Goal: Navigation & Orientation: Find specific page/section

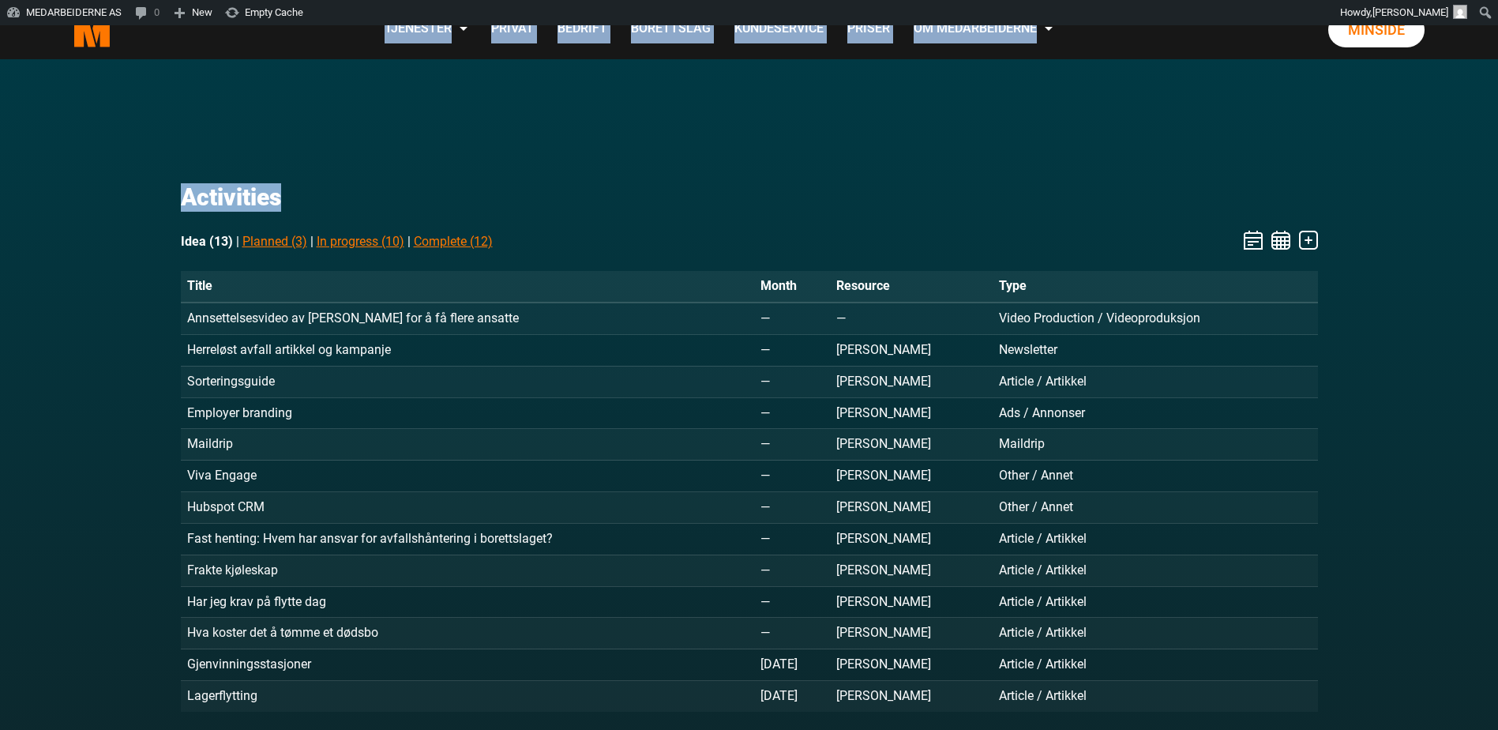
drag, startPoint x: 1241, startPoint y: 33, endPoint x: 1224, endPoint y: 89, distance: 58.5
click at [1224, 89] on div "Skip to content .cls-1{filter:url(#drop-shadow-2)}.cls-1,.cls-2{fill:#ff7700;st…" at bounding box center [749, 722] width 1498 height 1394
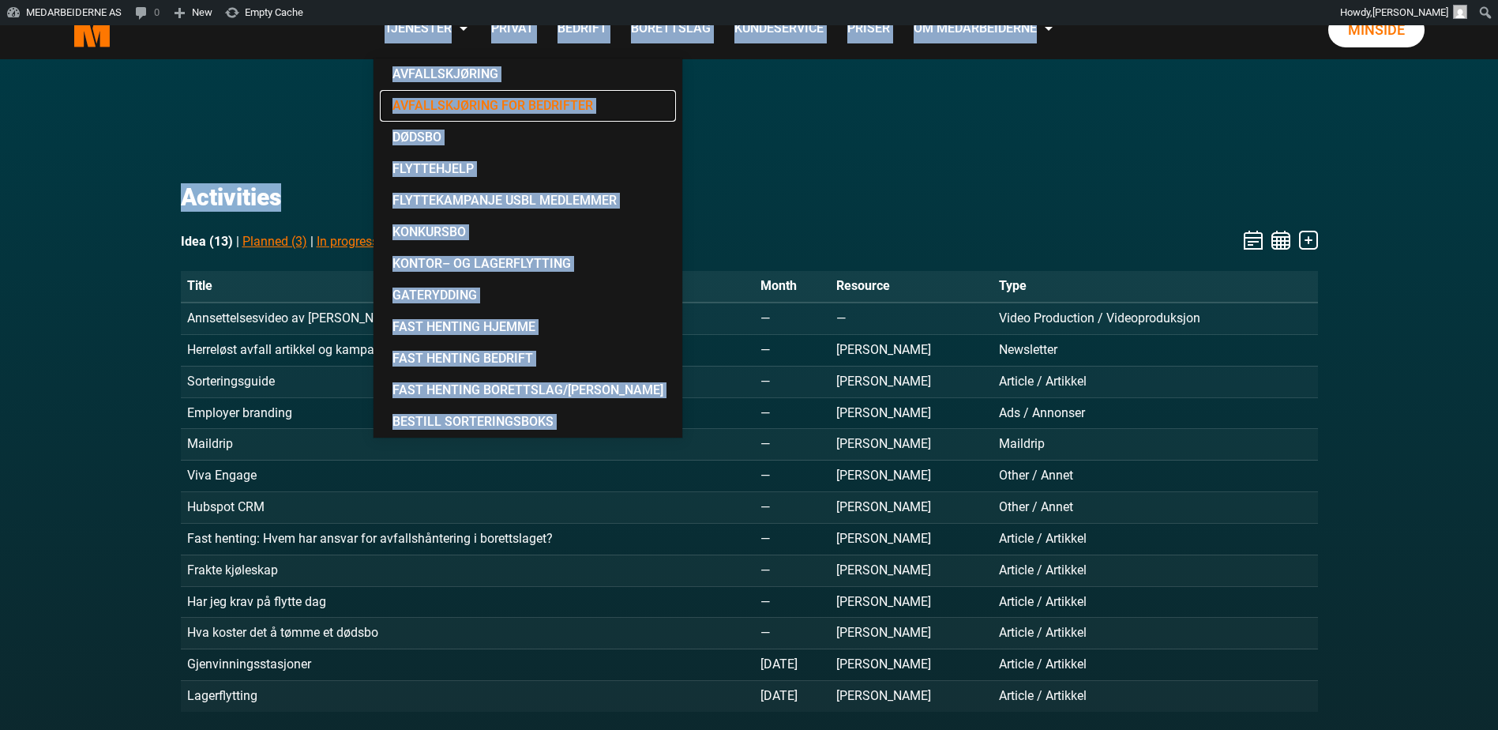
click at [427, 92] on link "Avfallskjøring for Bedrifter" at bounding box center [528, 106] width 296 height 32
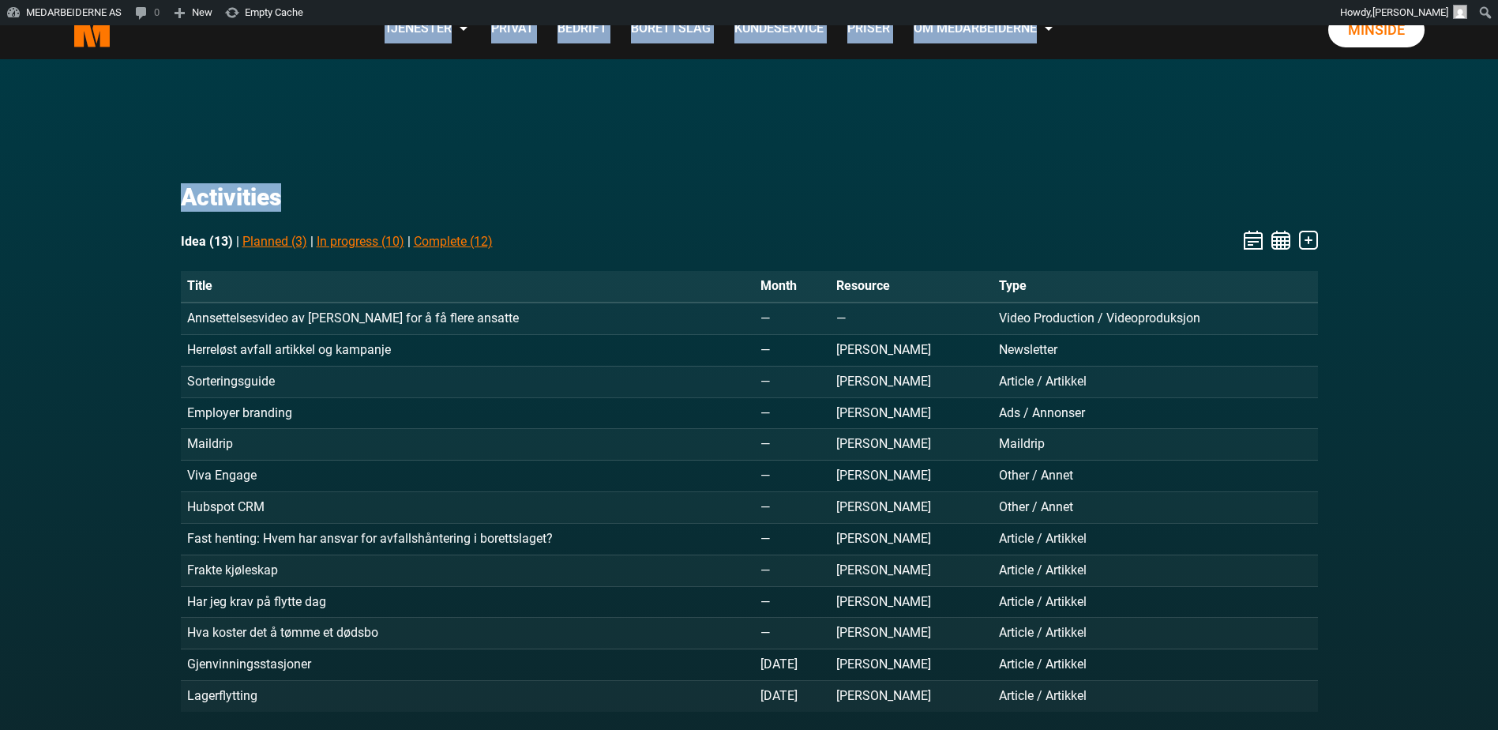
click at [291, 81] on div "Skip to content .cls-1{filter:url(#drop-shadow-2)}.cls-1,.cls-2{fill:#ff7700;st…" at bounding box center [749, 722] width 1498 height 1394
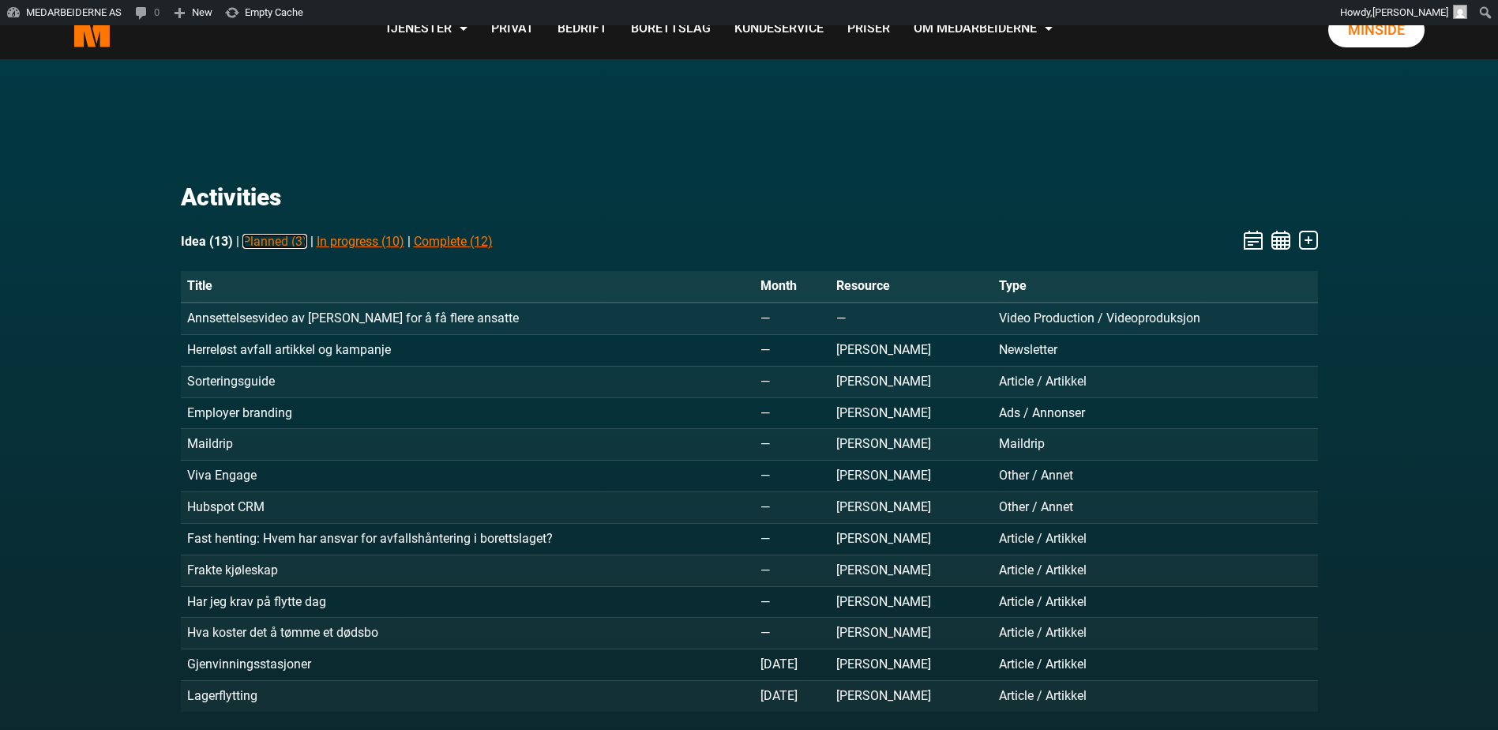
click at [259, 239] on link "Planned (3)" at bounding box center [274, 241] width 65 height 15
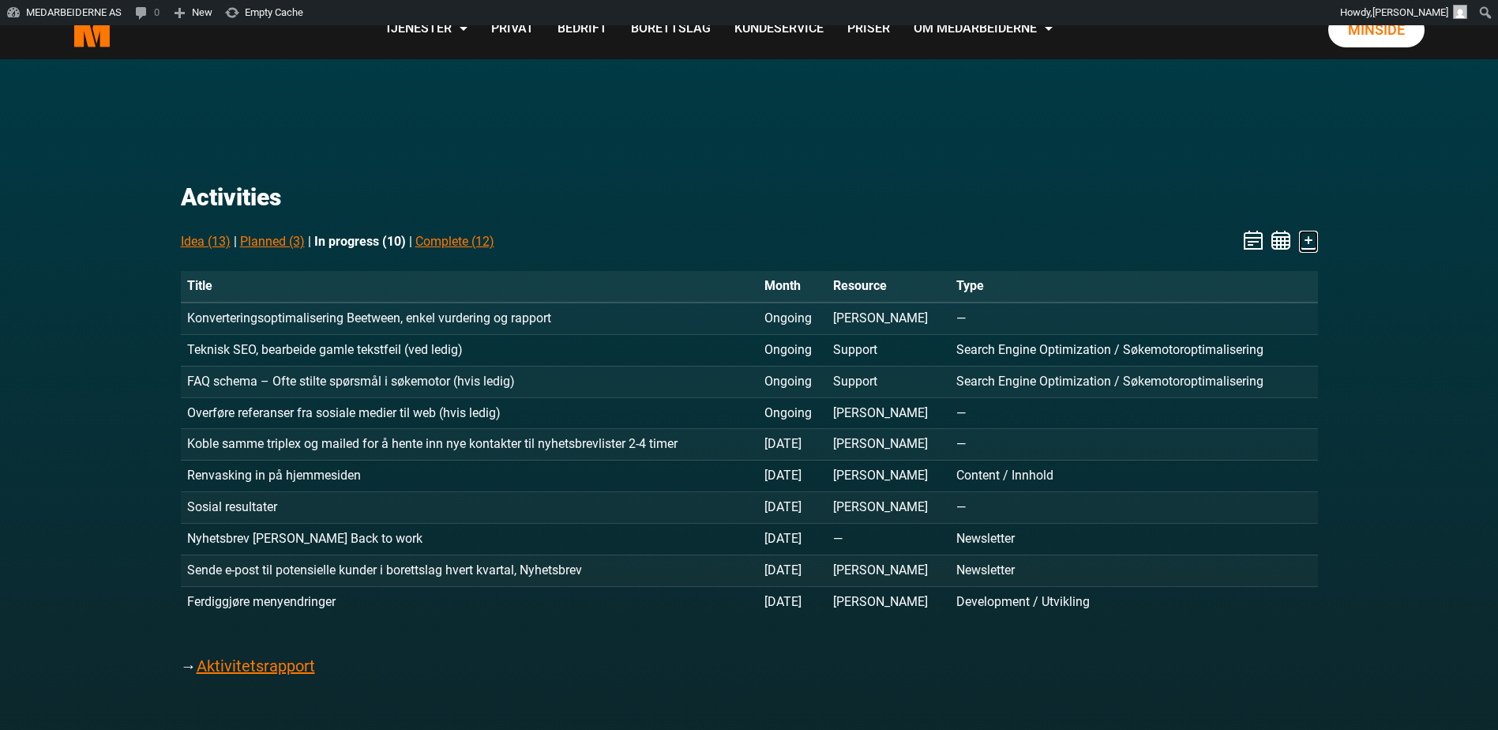
click at [1309, 241] on icon "Stages" at bounding box center [1308, 240] width 19 height 19
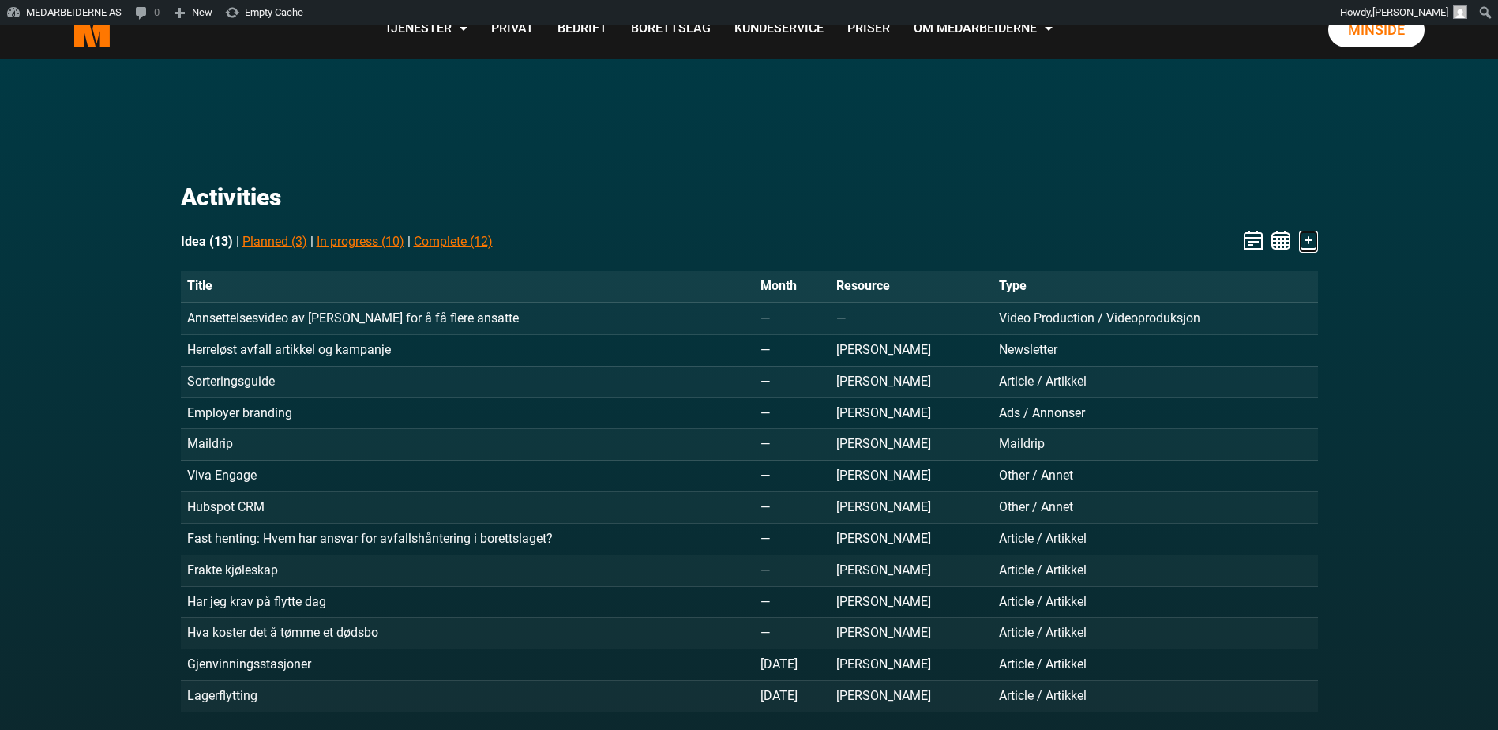
click at [1313, 243] on icon "Stages" at bounding box center [1308, 240] width 19 height 19
